Goal: Find specific fact: Find contact information

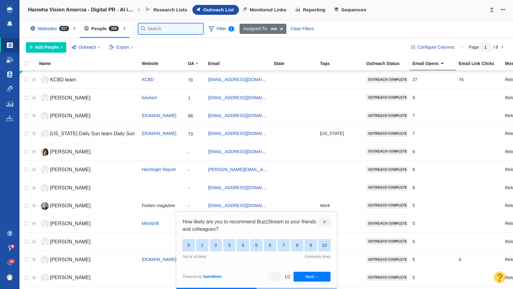
click at [152, 27] on input "text" at bounding box center [170, 28] width 65 height 11
type input "study"
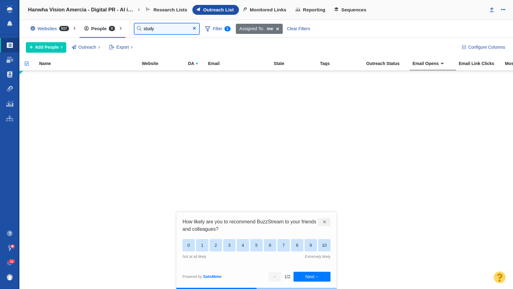
click at [148, 26] on input "study" at bounding box center [166, 28] width 65 height 11
type input "[PERSON_NAME]"
click at [276, 29] on span at bounding box center [278, 29] width 10 height 10
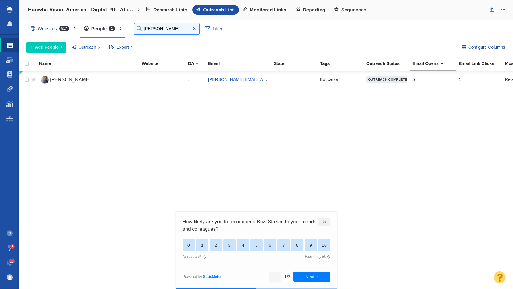
click at [155, 29] on input "[PERSON_NAME]" at bounding box center [166, 28] width 65 height 11
click at [75, 81] on link "[PERSON_NAME]" at bounding box center [87, 80] width 97 height 11
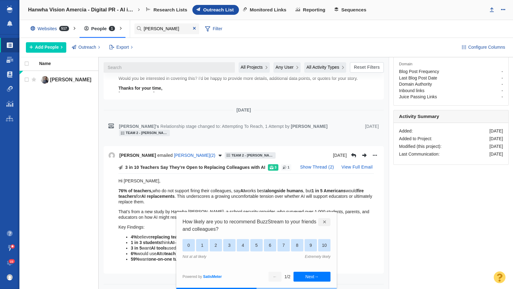
scroll to position [300, 0]
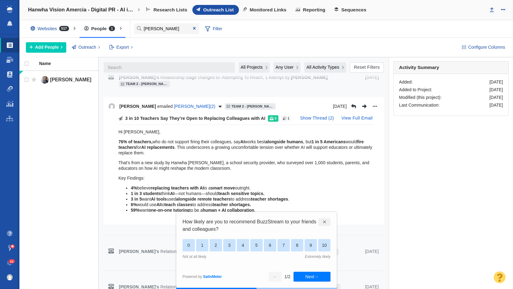
click at [323, 223] on div "✕" at bounding box center [324, 222] width 12 height 8
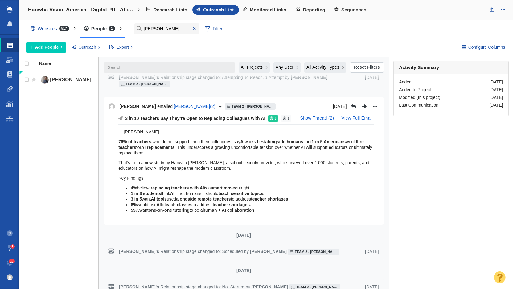
scroll to position [0, 0]
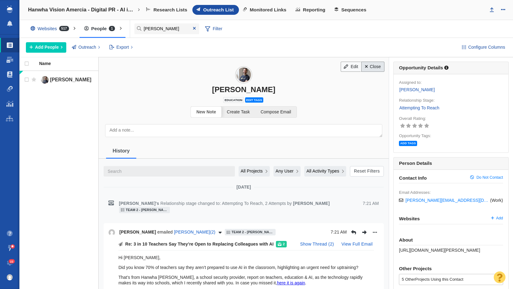
click at [379, 69] on link "Close" at bounding box center [372, 67] width 23 height 10
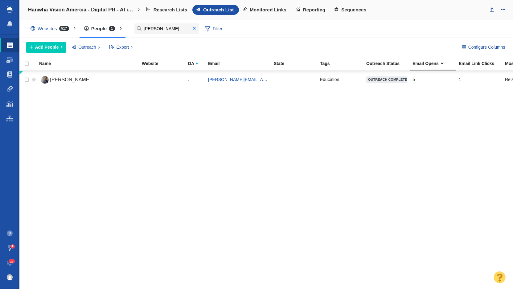
click at [196, 30] on span at bounding box center [194, 28] width 10 height 8
